Goal: Transaction & Acquisition: Subscribe to service/newsletter

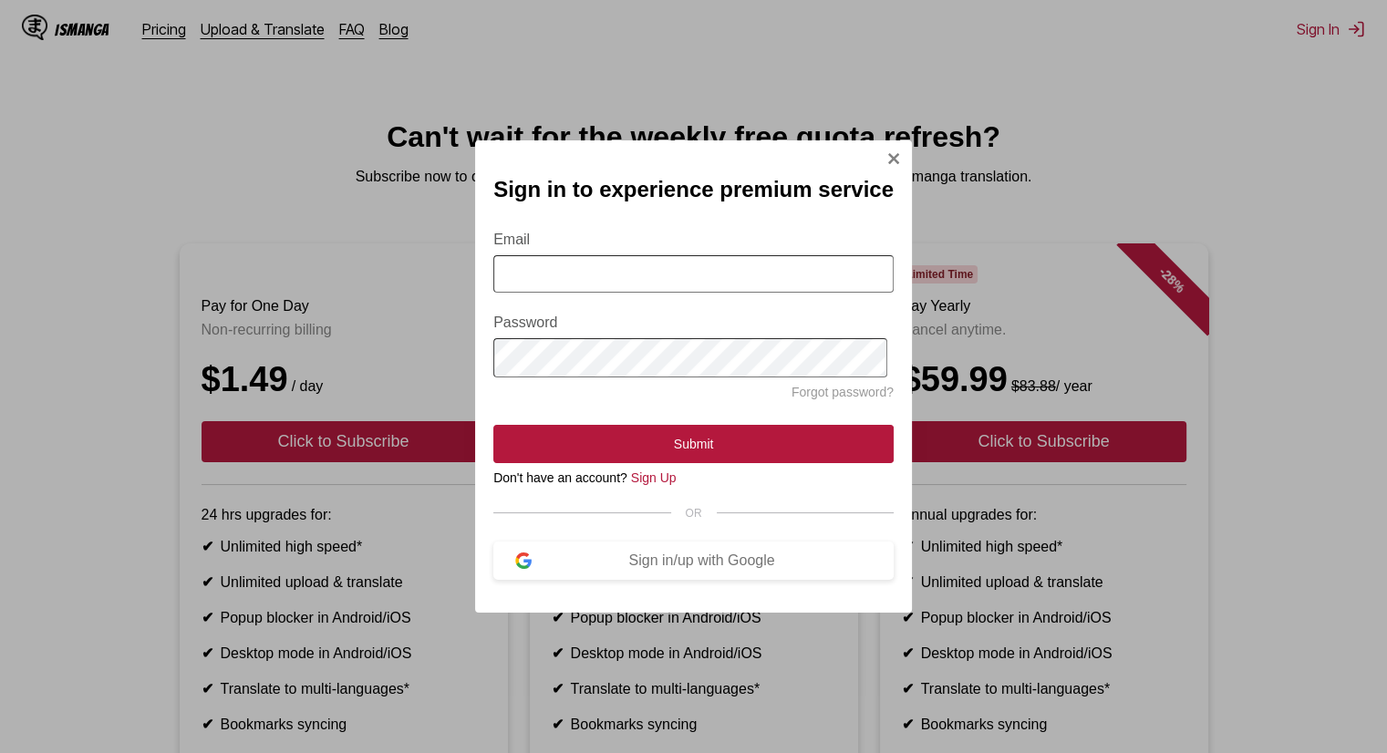
click at [753, 256] on input "Email" at bounding box center [693, 273] width 400 height 37
click at [890, 151] on img "Sign In Modal" at bounding box center [894, 158] width 15 height 15
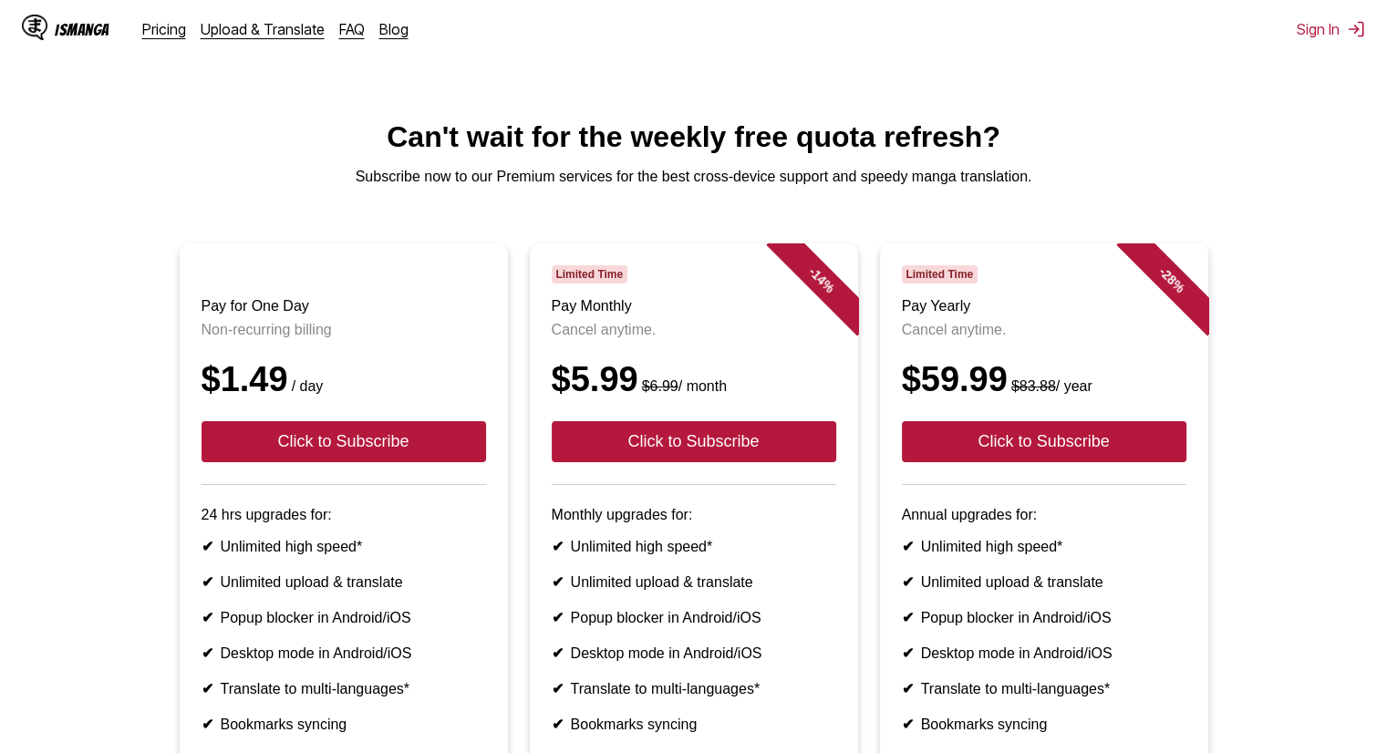
click at [91, 36] on div "IsManga" at bounding box center [82, 29] width 55 height 17
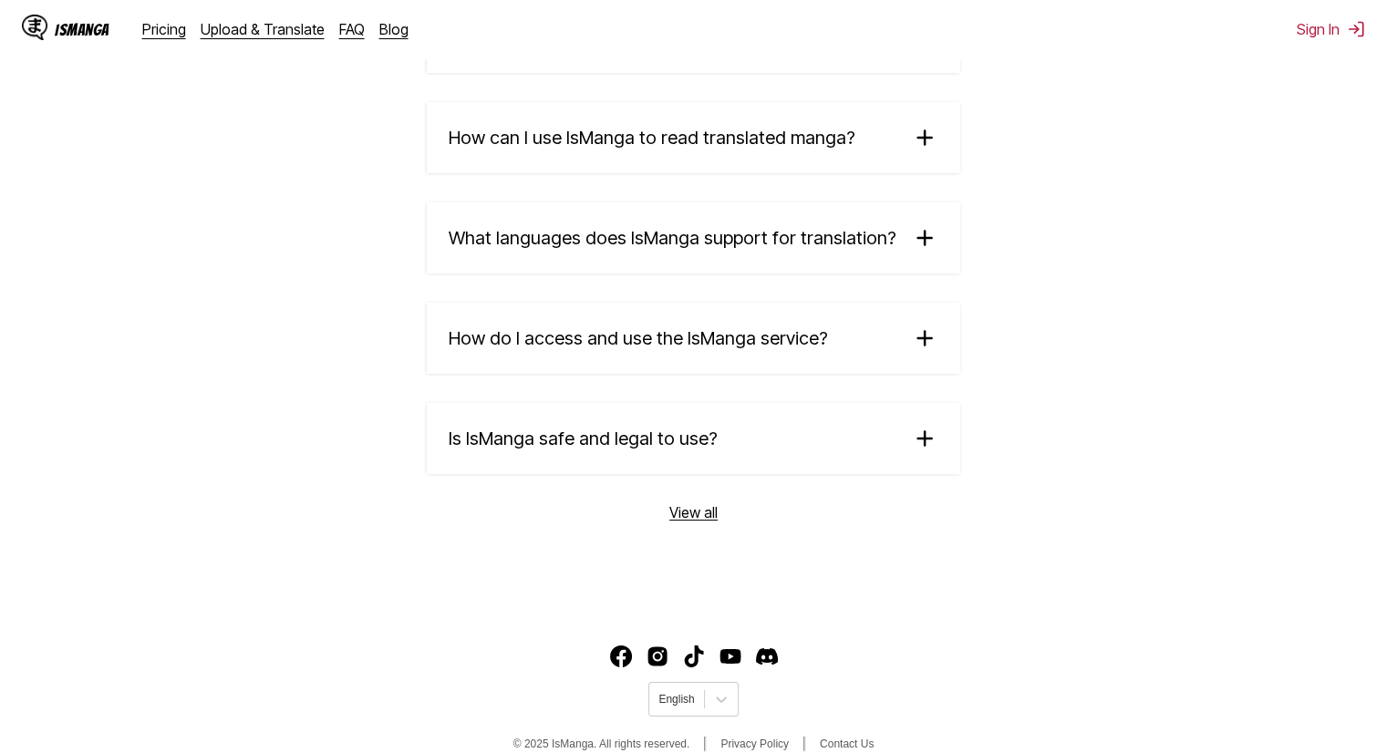
scroll to position [3103, 0]
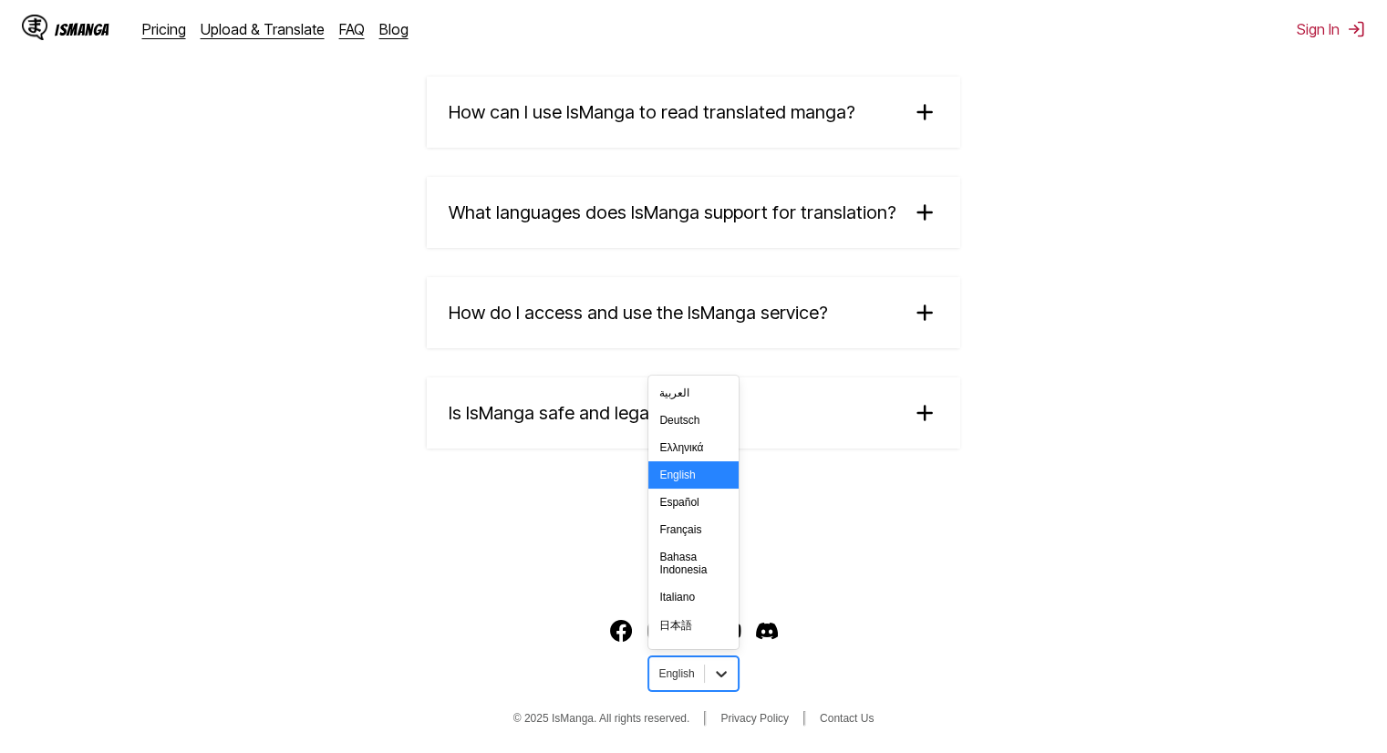
click at [726, 683] on div at bounding box center [721, 674] width 33 height 33
click at [689, 599] on div "中文(简体)" at bounding box center [693, 601] width 89 height 30
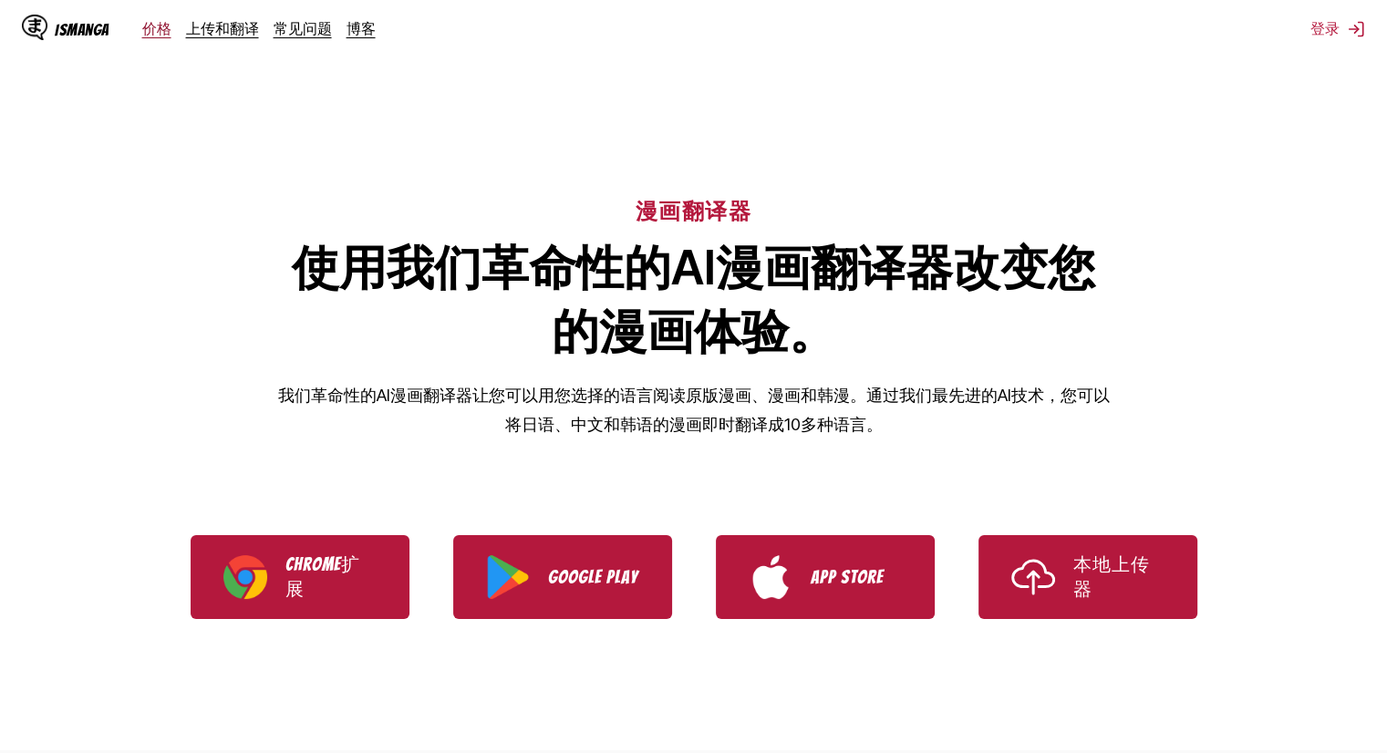
click at [161, 34] on link "价格" at bounding box center [156, 28] width 29 height 18
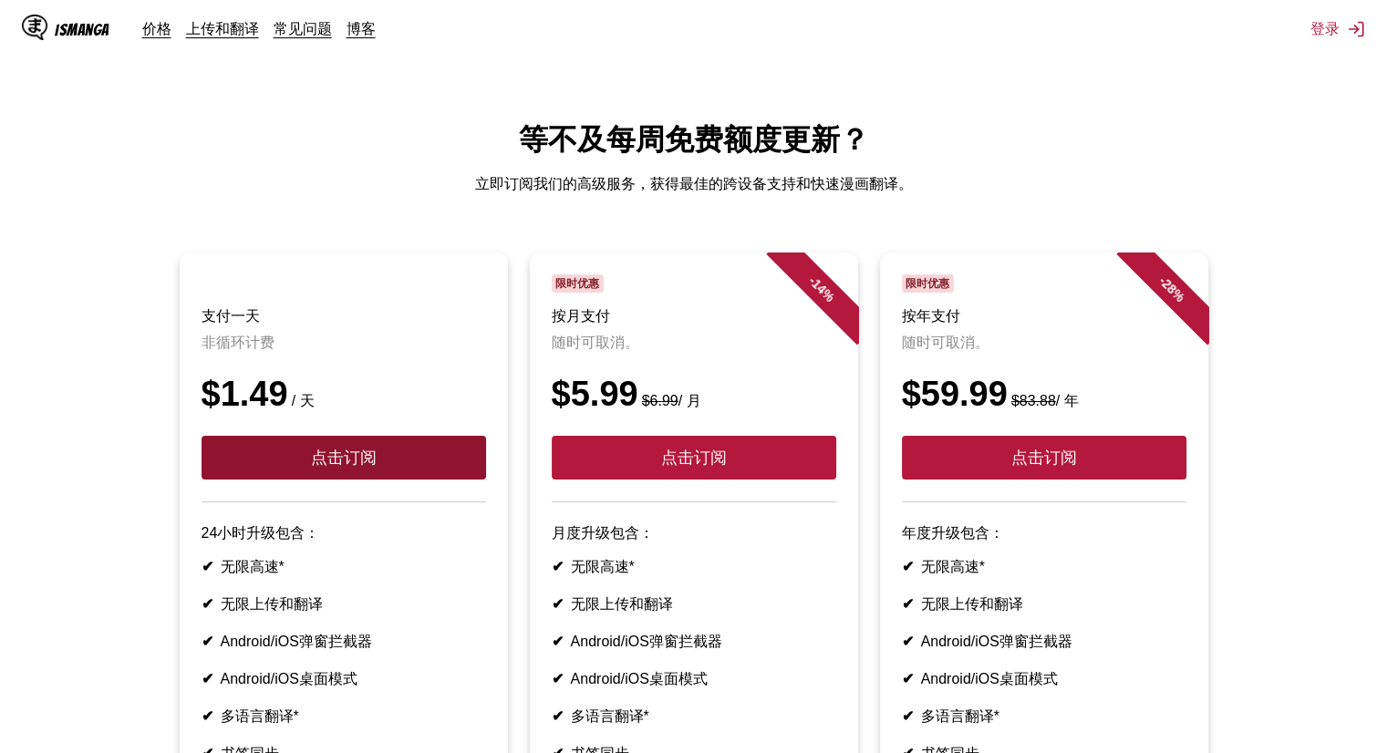
click at [372, 463] on button "点击订阅" at bounding box center [344, 458] width 285 height 44
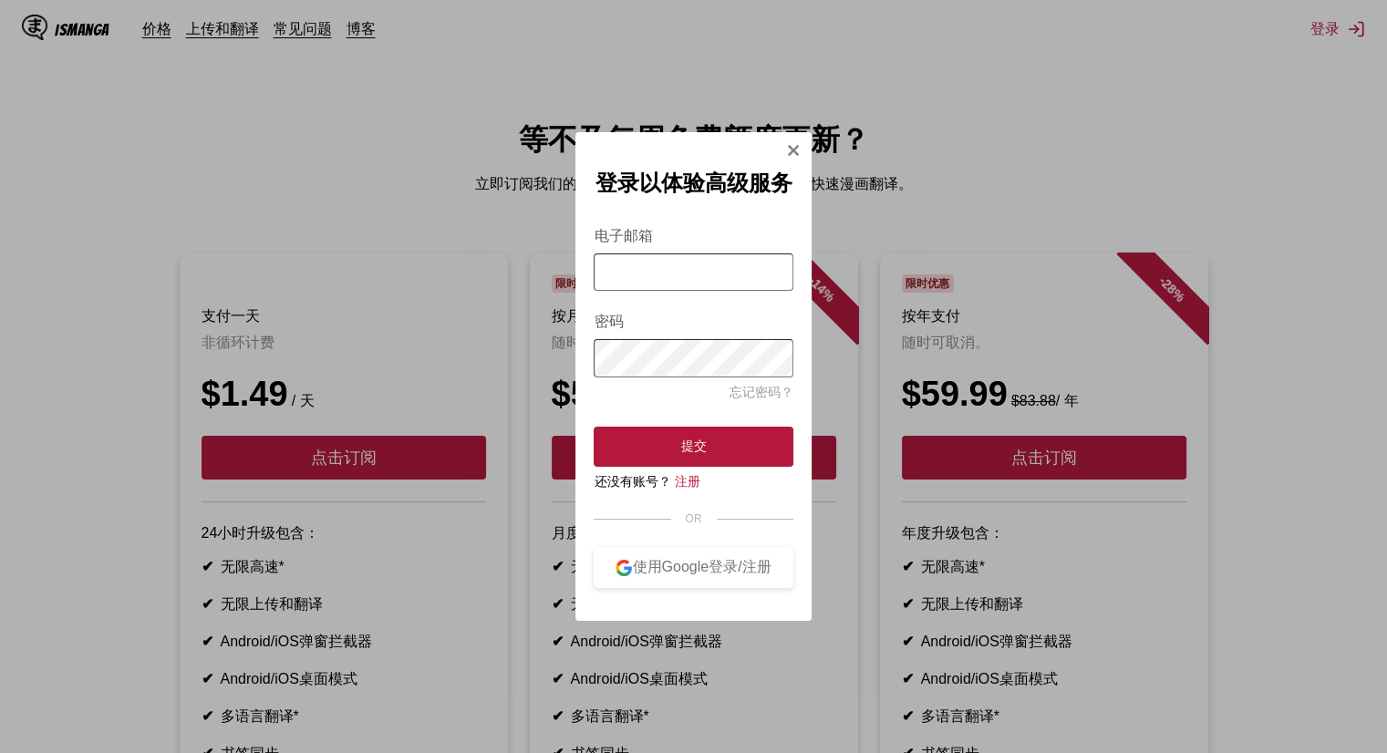
click at [784, 151] on div "登录以体验高级服务 电子邮箱 密码 忘记密码？ 提交 还没有账号？ 注册 OR 使用Google登录/注册" at bounding box center [693, 376] width 235 height 489
click at [796, 143] on img "Sign In Modal" at bounding box center [793, 150] width 15 height 15
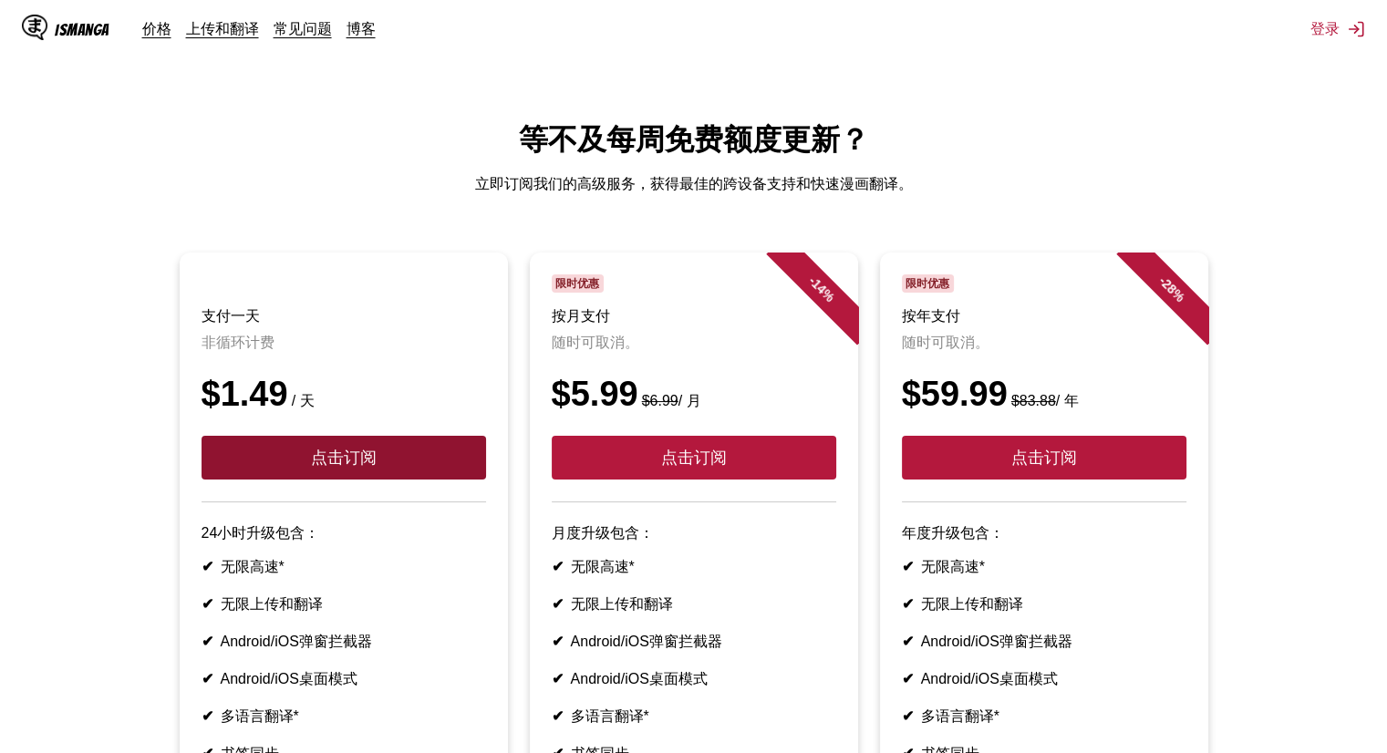
click at [417, 461] on button "点击订阅" at bounding box center [344, 458] width 285 height 44
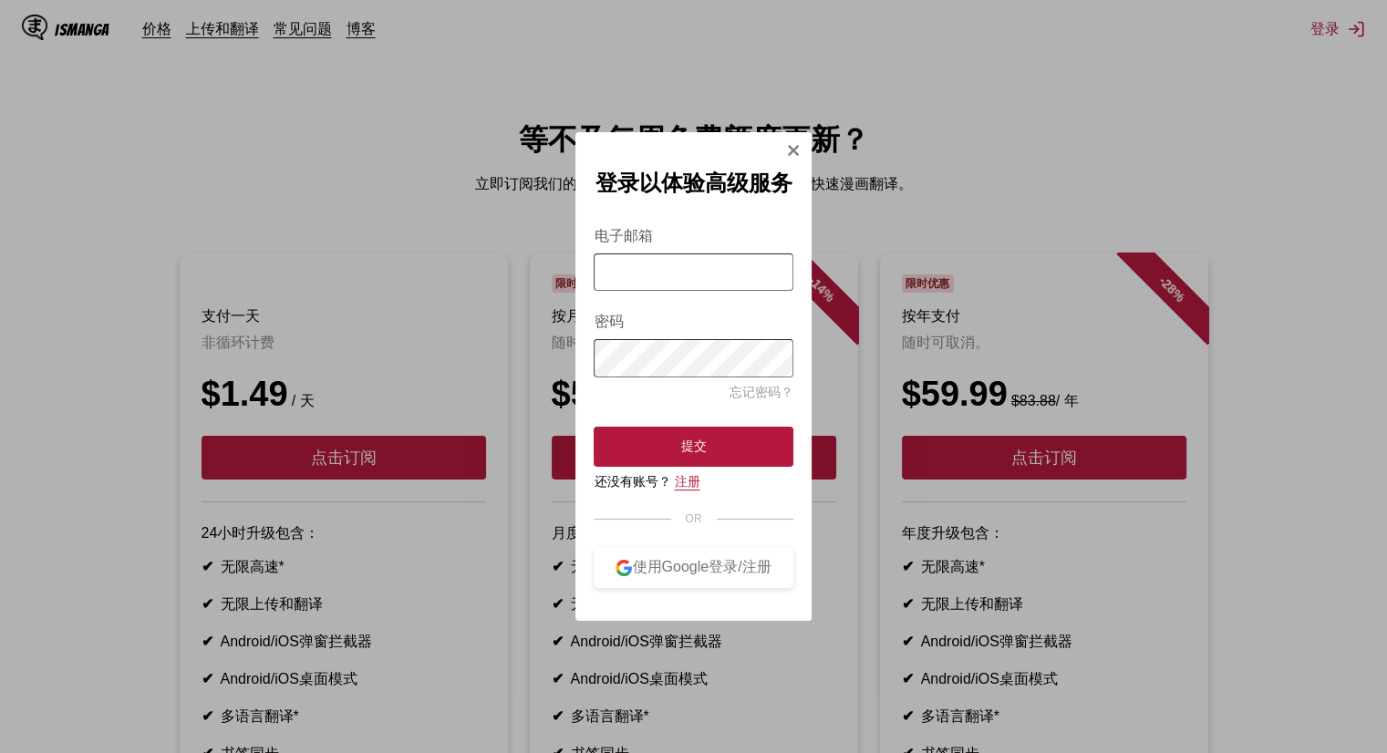
click at [690, 484] on link "注册" at bounding box center [687, 481] width 26 height 15
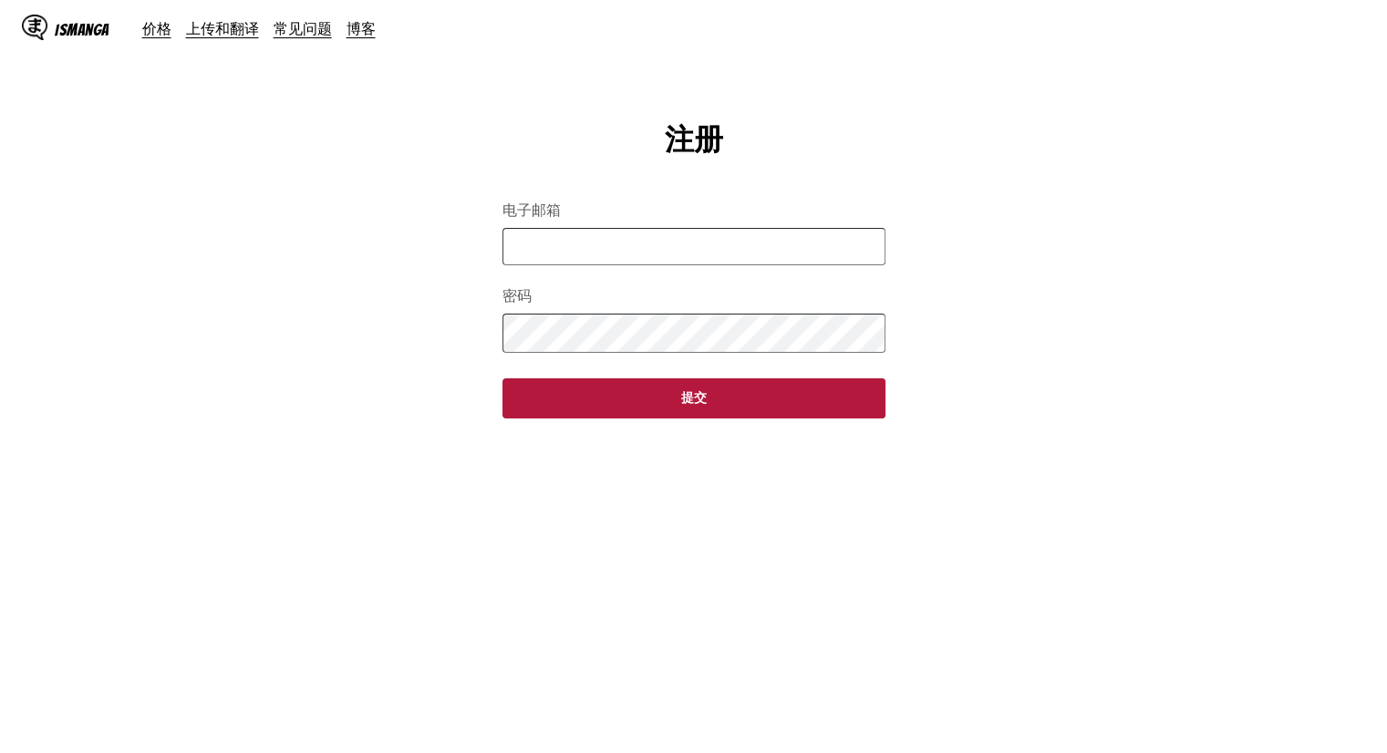
click at [572, 256] on input "电子邮箱" at bounding box center [694, 246] width 383 height 37
click at [585, 253] on input "电子邮箱" at bounding box center [694, 246] width 383 height 37
type input "**********"
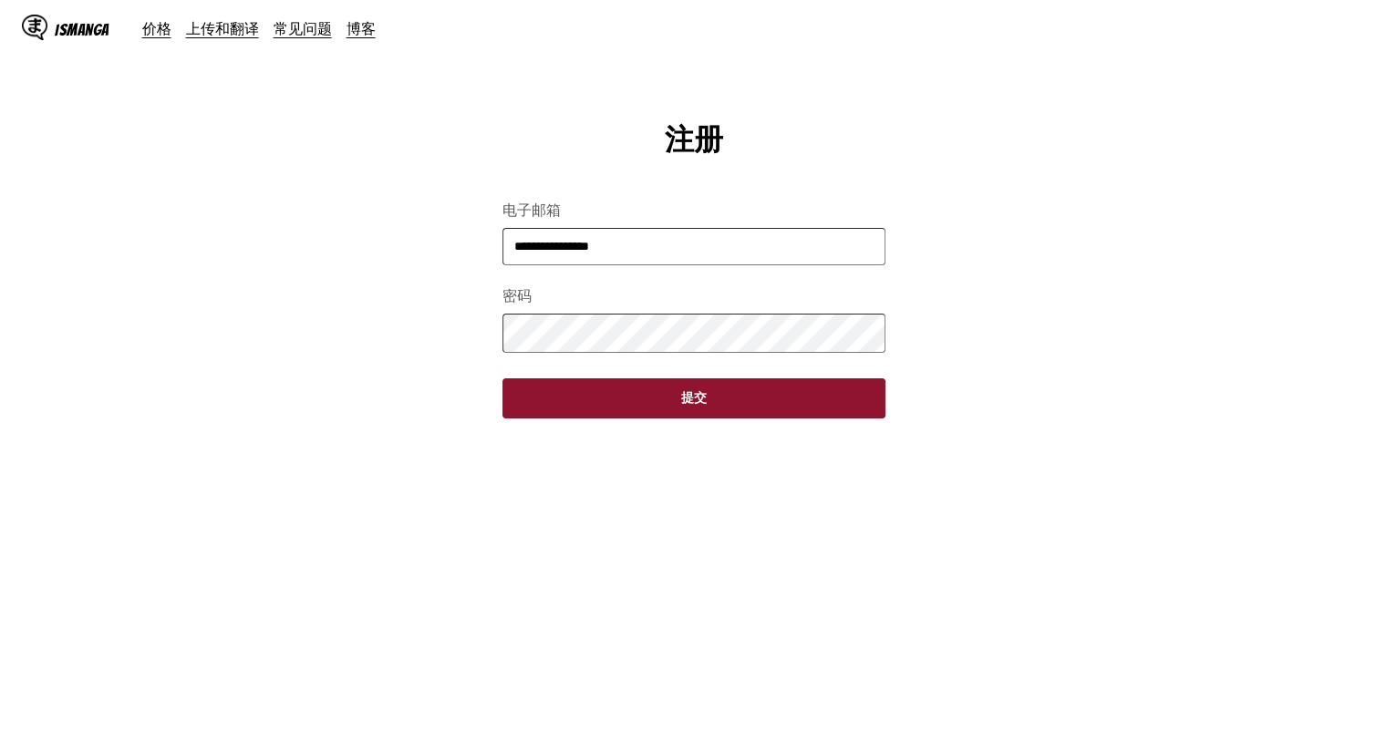
click at [675, 417] on button "提交" at bounding box center [694, 399] width 383 height 40
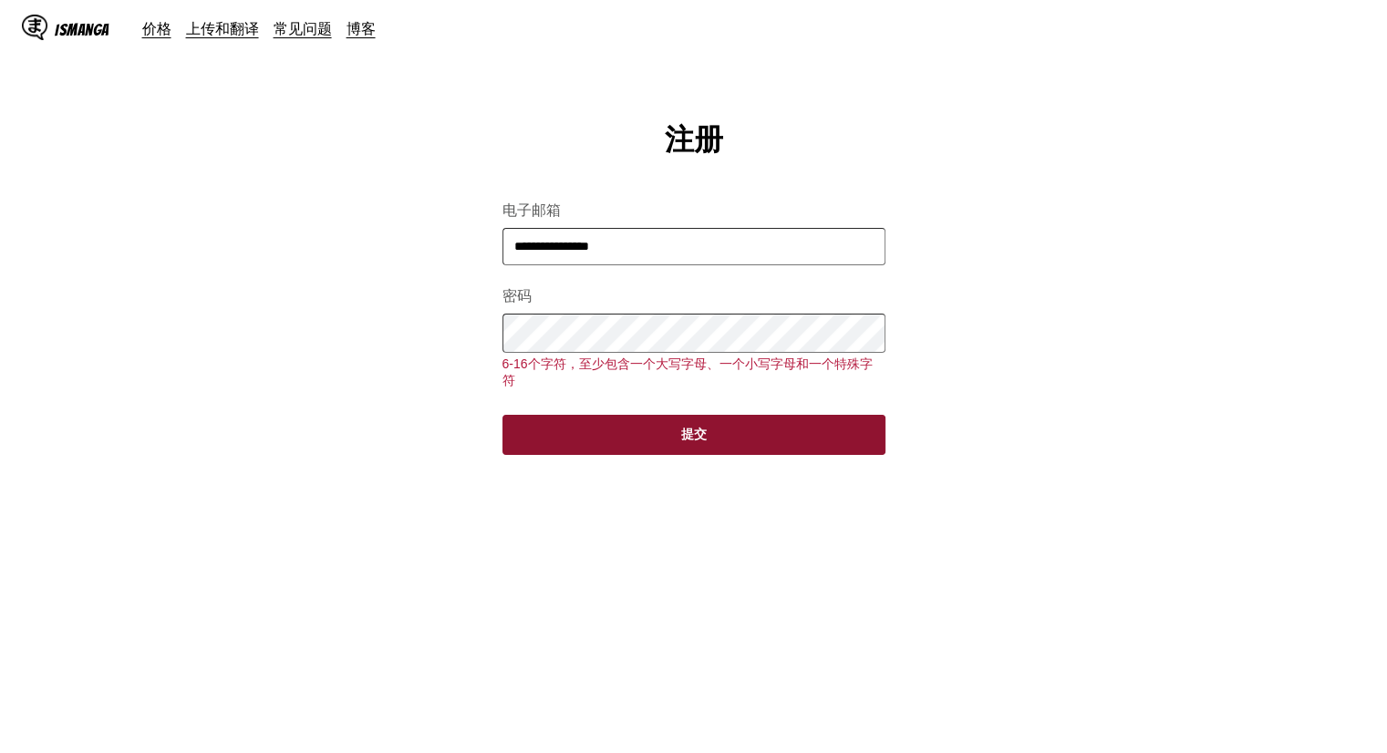
click at [685, 449] on button "提交" at bounding box center [694, 435] width 383 height 40
click at [691, 453] on button "提交" at bounding box center [694, 435] width 383 height 40
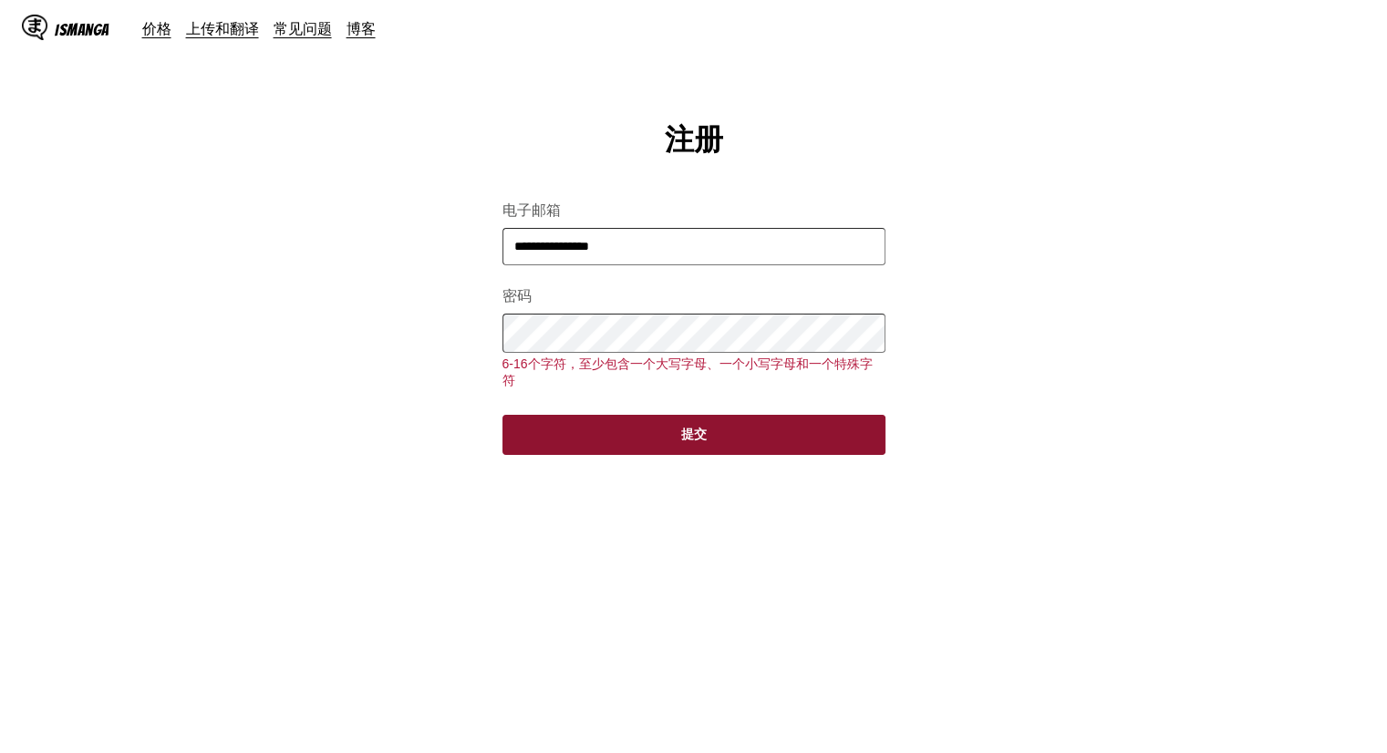
drag, startPoint x: 691, startPoint y: 453, endPoint x: 691, endPoint y: 443, distance: 10.1
click at [691, 444] on button "提交" at bounding box center [694, 435] width 383 height 40
click at [692, 450] on button "提交" at bounding box center [694, 435] width 383 height 40
click at [692, 451] on button "提交" at bounding box center [694, 435] width 383 height 40
click at [692, 453] on button "提交" at bounding box center [694, 435] width 383 height 40
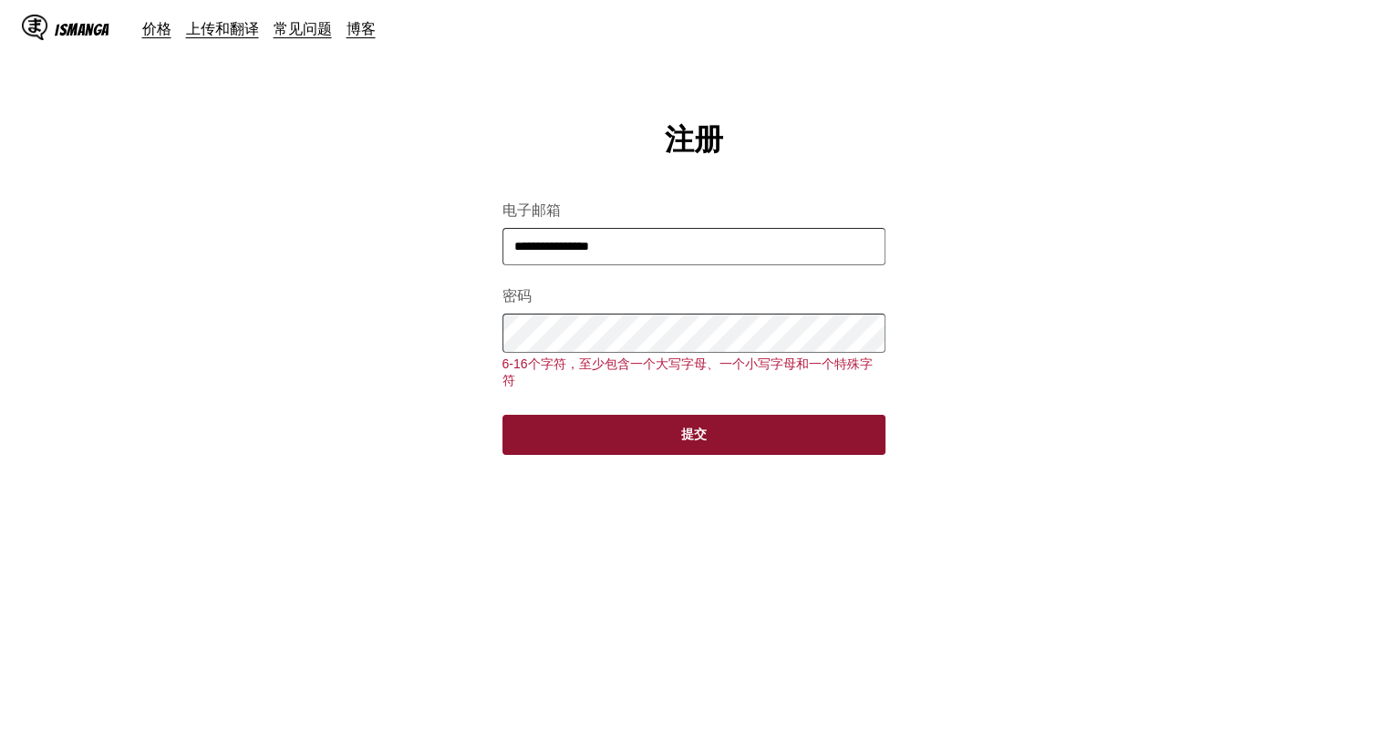
click at [692, 453] on button "提交" at bounding box center [694, 435] width 383 height 40
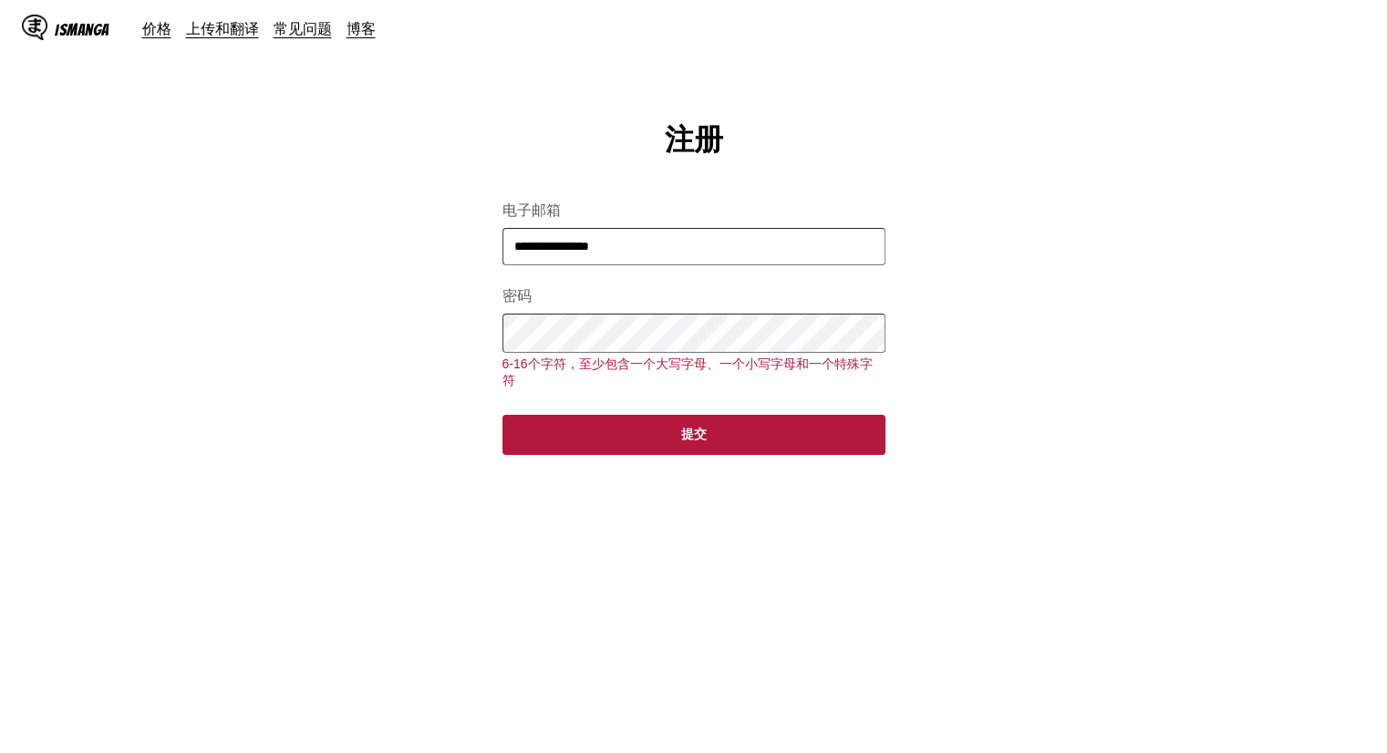
click at [744, 525] on main "**********" at bounding box center [693, 459] width 1387 height 678
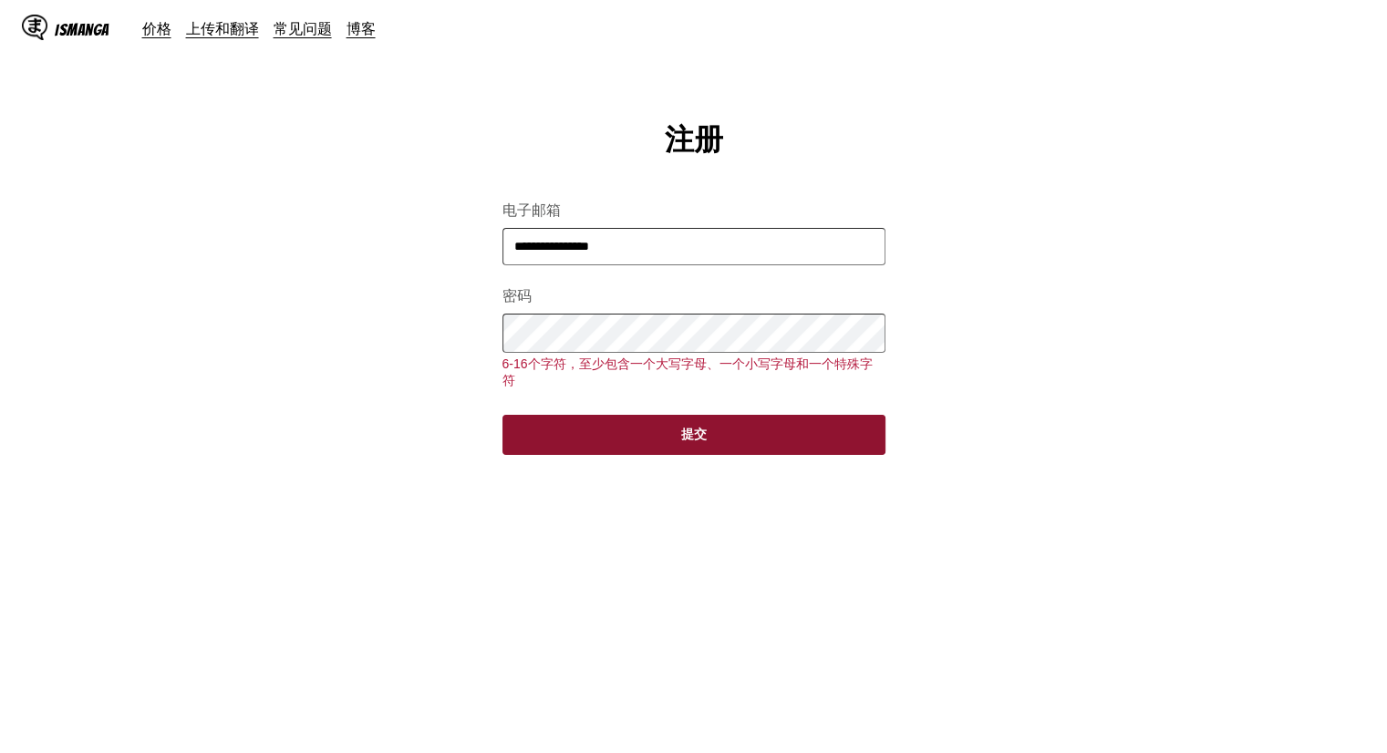
click at [714, 453] on button "提交" at bounding box center [694, 435] width 383 height 40
click at [716, 455] on button "提交" at bounding box center [694, 435] width 383 height 40
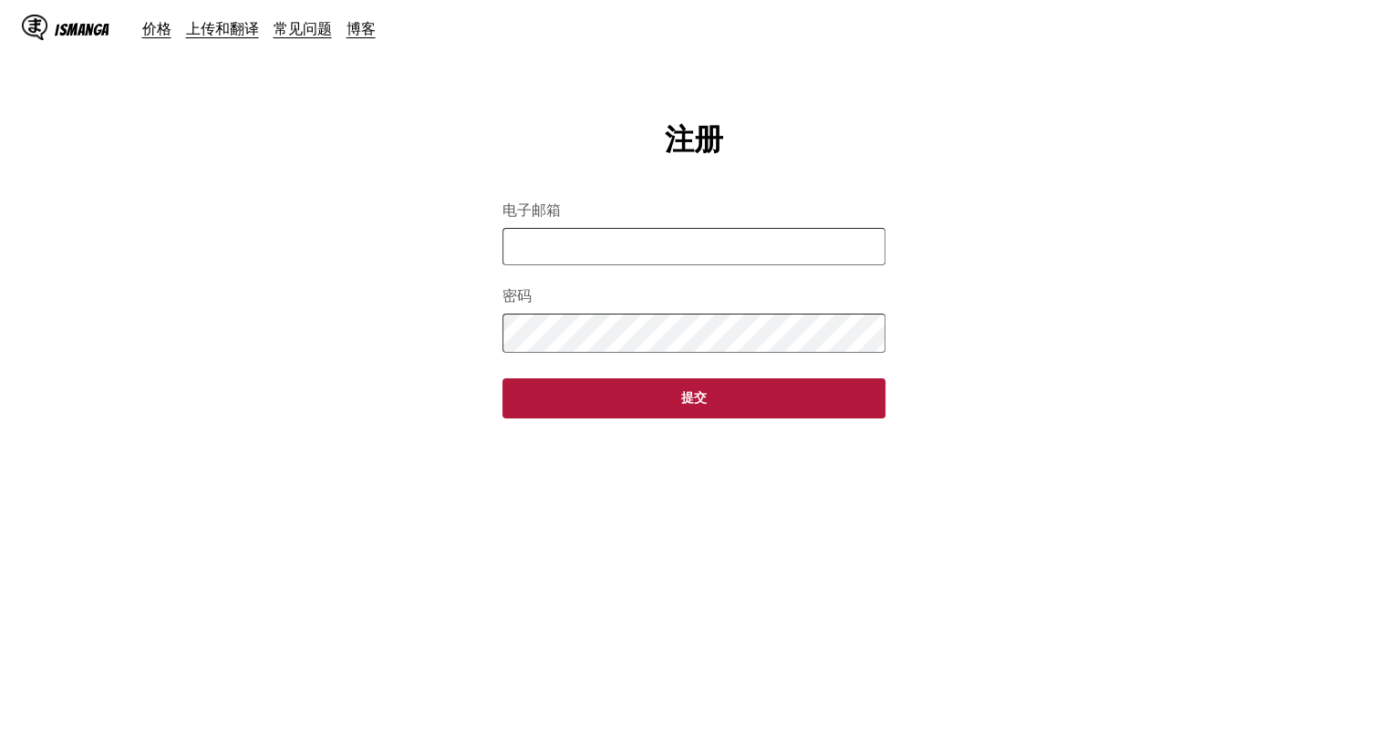
click at [649, 272] on form "电子邮箱 密码 提交" at bounding box center [694, 299] width 383 height 238
click at [721, 244] on input "电子邮箱" at bounding box center [694, 246] width 383 height 37
type input "**********"
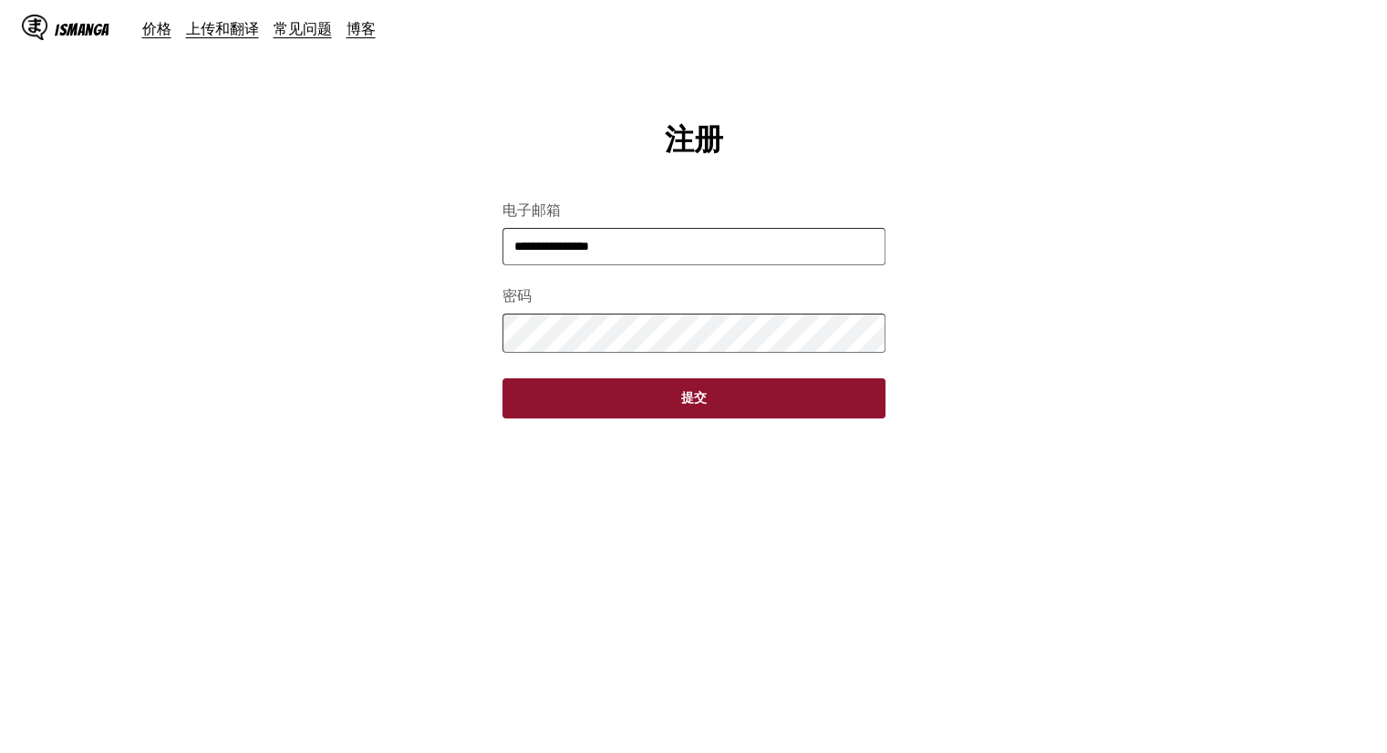
click at [634, 402] on button "提交" at bounding box center [694, 399] width 383 height 40
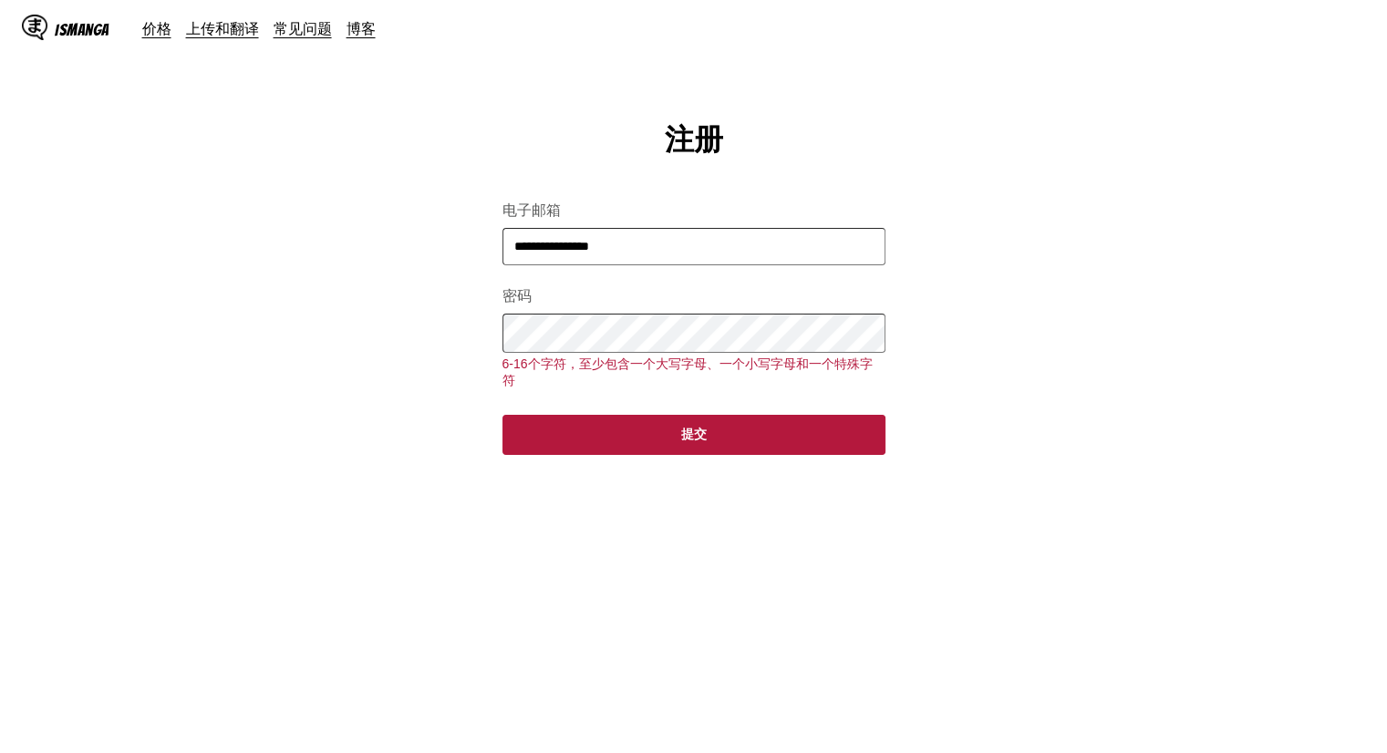
click at [294, 338] on main "**********" at bounding box center [693, 459] width 1387 height 678
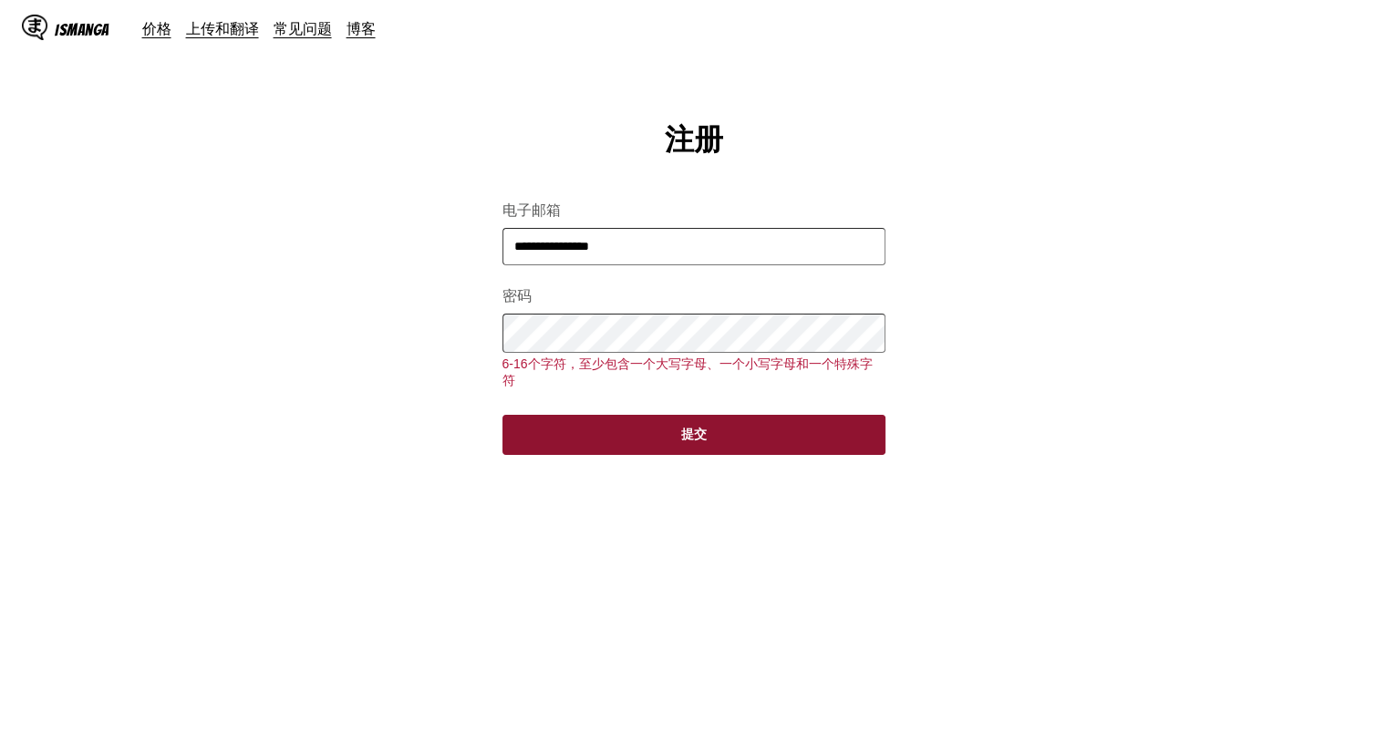
click at [603, 446] on button "提交" at bounding box center [694, 435] width 383 height 40
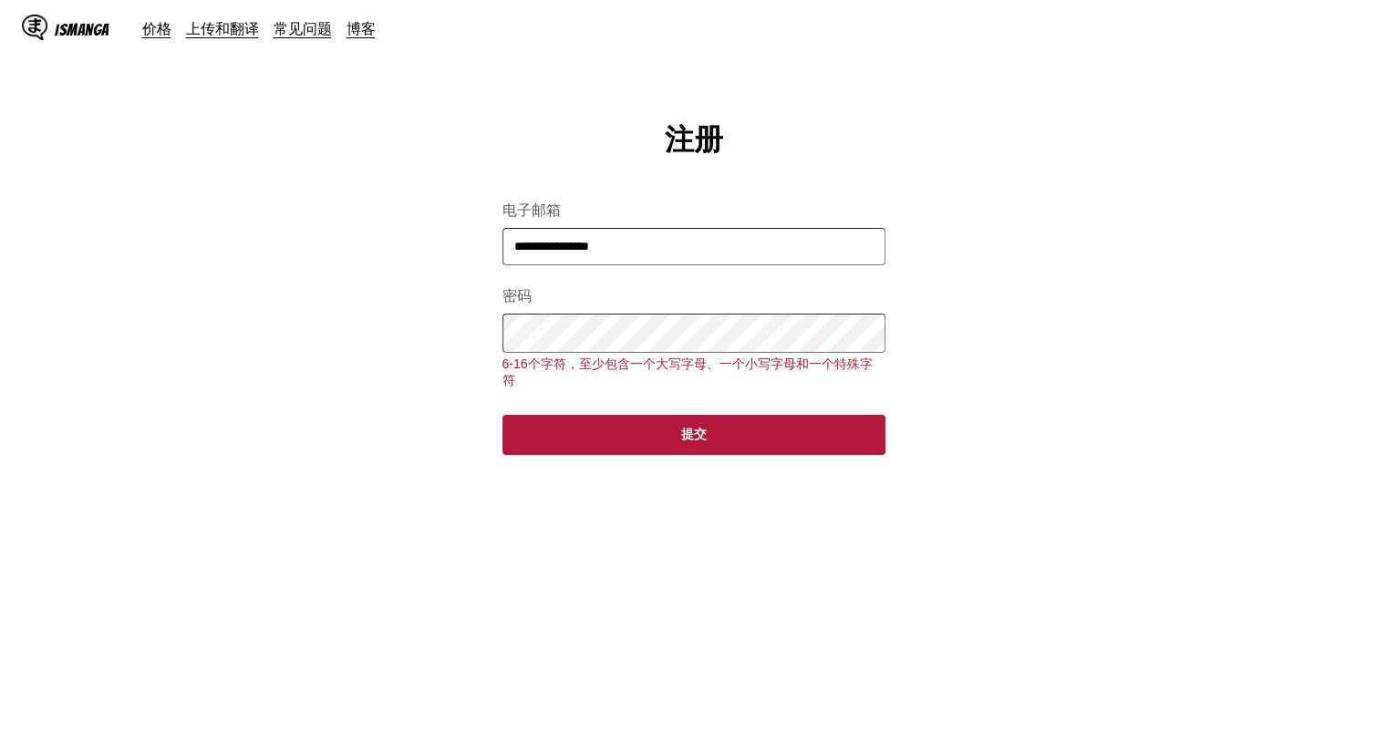
click at [172, 364] on main "**********" at bounding box center [693, 459] width 1387 height 678
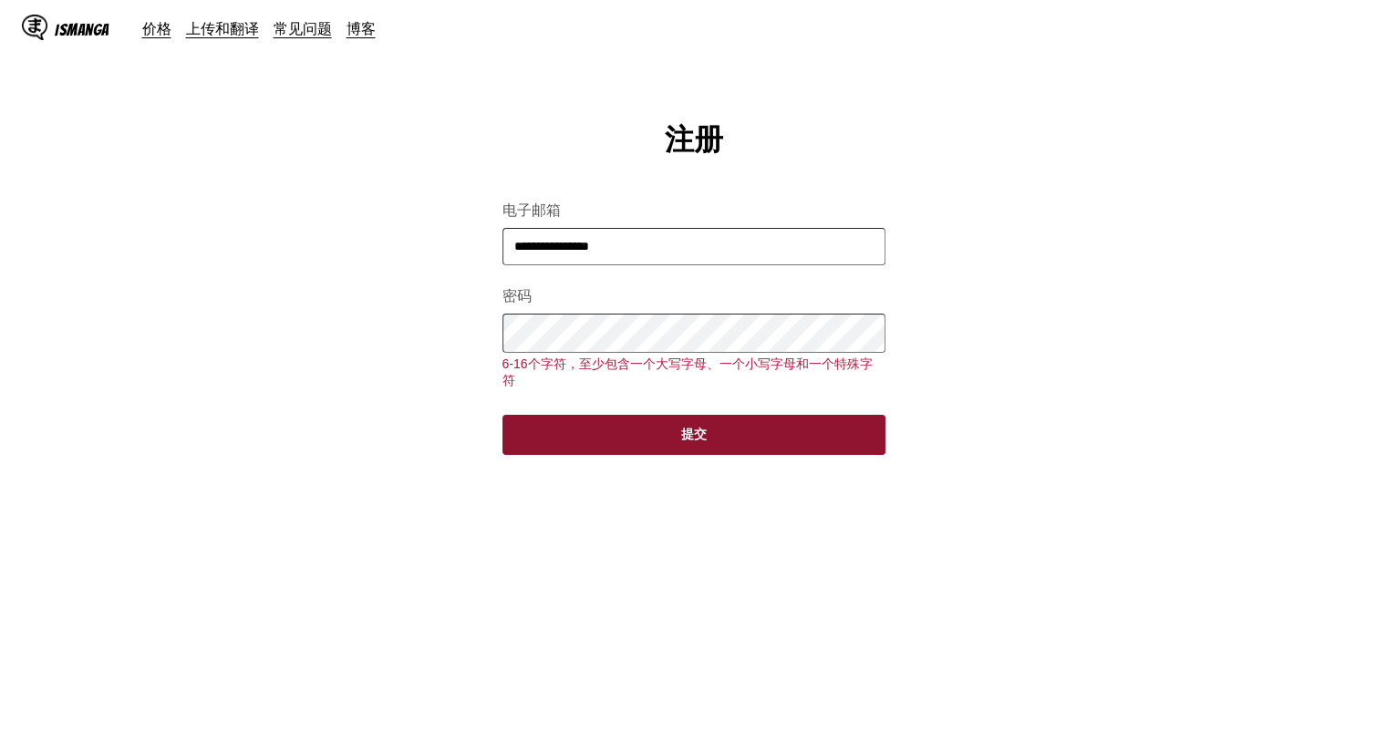
click at [675, 439] on button "提交" at bounding box center [694, 435] width 383 height 40
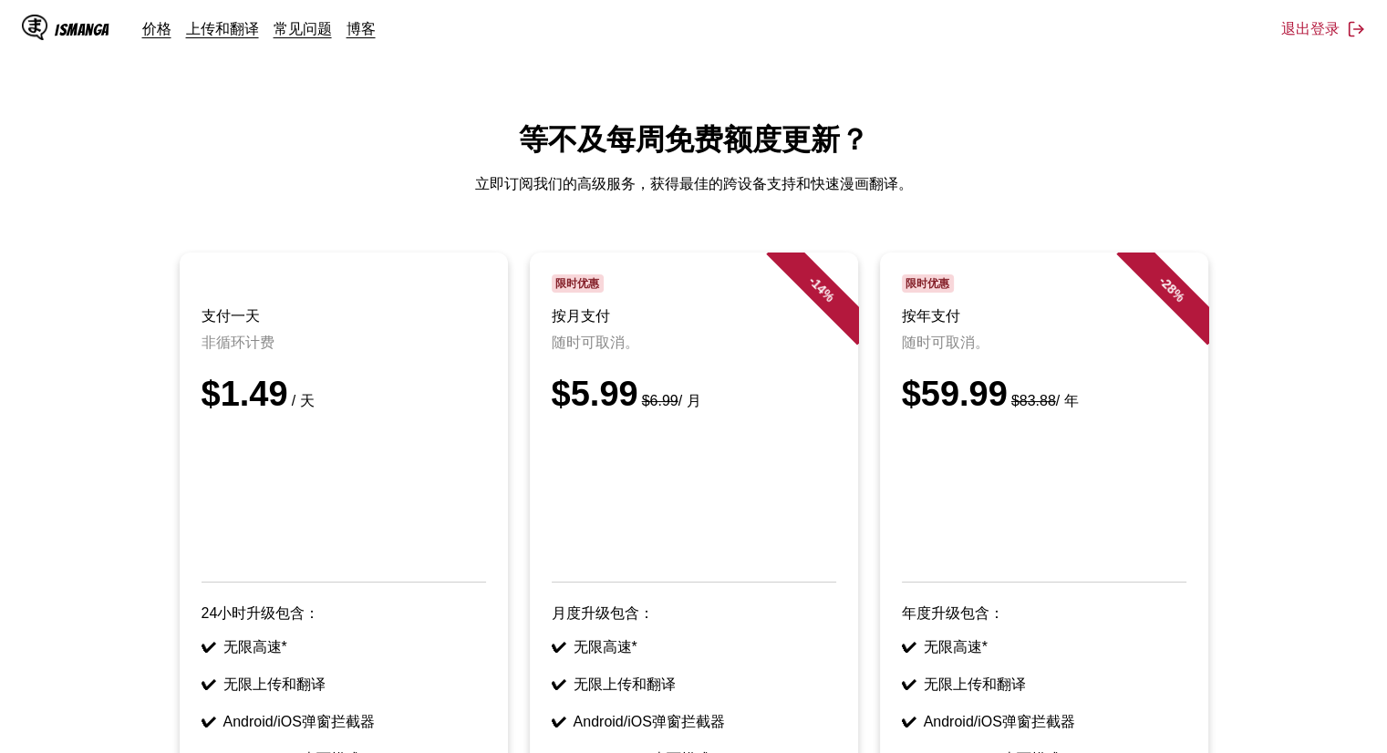
click at [1310, 109] on html "IsManga 价格 上传和翻译 常见问题 博客 退出登录 价格 上传和翻译 常见问题 博客 等不及每周免费额度更新？ 立即订阅我们的高级服务，获得最佳的跨设…" at bounding box center [693, 601] width 1387 height 1203
click at [1326, 556] on ul "支付一天 非循环计费 $1.49 / 天 24小时升级包含： ✔ 无限高速* ✔ 无限上传和翻译 ✔ Android/iOS弹窗拦截器 ✔ Android/i…" at bounding box center [694, 598] width 1358 height 691
drag, startPoint x: 1303, startPoint y: 473, endPoint x: 1261, endPoint y: 630, distance: 162.4
click at [1303, 473] on ul "支付一天 非循环计费 $1.49 / 天 24小时升级包含： ✔ 无限高速* ✔ 无限上传和翻译 ✔ Android/iOS弹窗拦截器 ✔ Android/i…" at bounding box center [694, 598] width 1358 height 691
click at [1292, 311] on ul "支付一天 非循环计费 $1.49 / 天 24小时升级包含： ✔ 无限高速* ✔ 无限上传和翻译 ✔ Android/iOS弹窗拦截器 ✔ Android/i…" at bounding box center [694, 598] width 1358 height 691
